Goal: Information Seeking & Learning: Learn about a topic

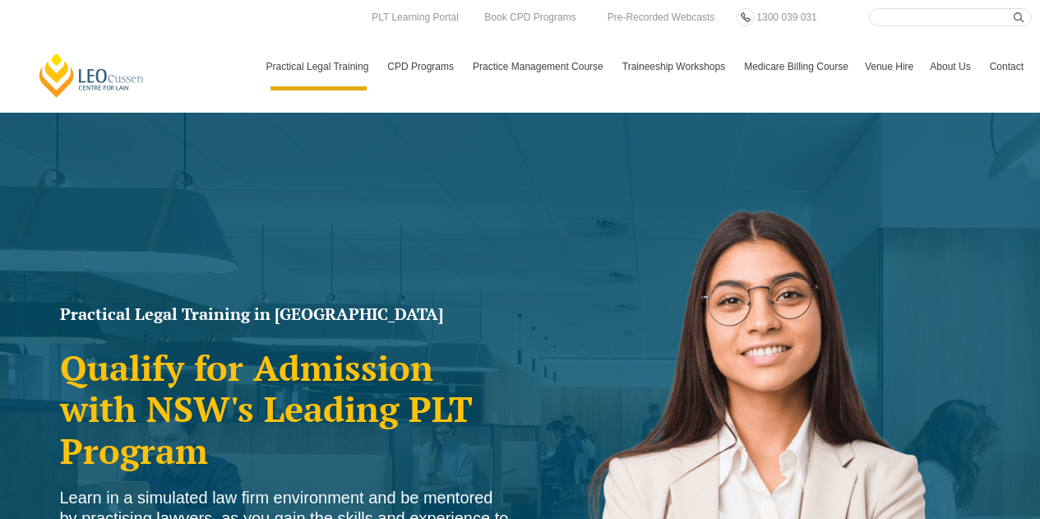
scroll to position [3421, 0]
